Goal: Information Seeking & Learning: Learn about a topic

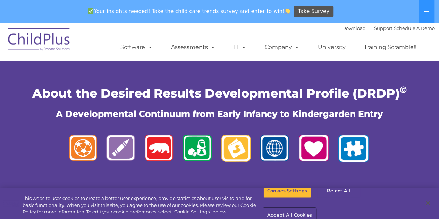
click at [316, 208] on button "Accept All Cookies" at bounding box center [290, 215] width 52 height 15
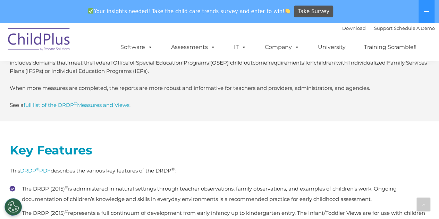
scroll to position [1887, 0]
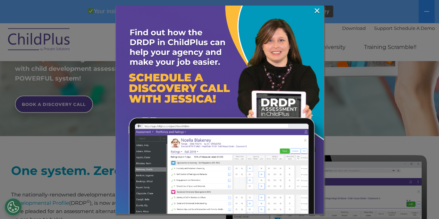
scroll to position [185, 0]
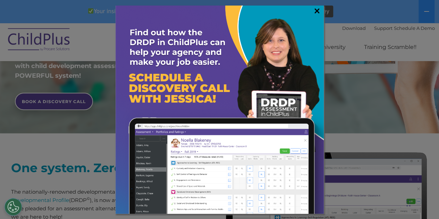
click at [317, 10] on link "×" at bounding box center [317, 10] width 8 height 7
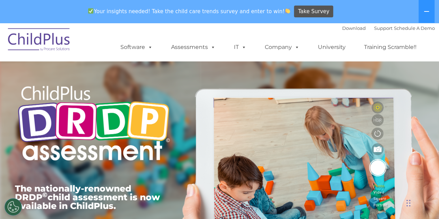
scroll to position [0, 0]
